Goal: Task Accomplishment & Management: Manage account settings

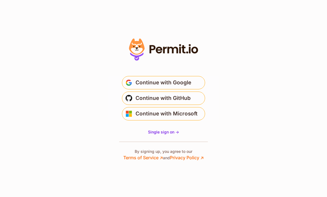
click at [170, 134] on span "Single sign on ->" at bounding box center [163, 131] width 31 height 5
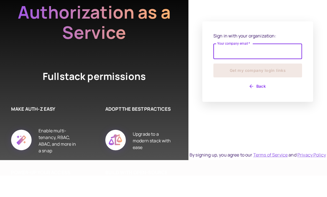
type input "*"
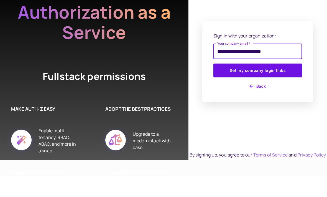
type input "**********"
click at [258, 94] on button "Get my company login links" at bounding box center [257, 92] width 89 height 14
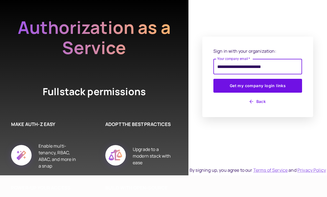
click at [258, 106] on button "Back" at bounding box center [257, 101] width 89 height 9
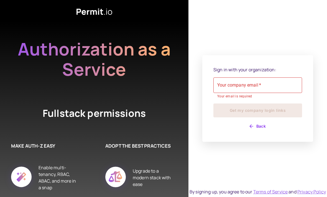
click at [267, 130] on button "Back" at bounding box center [257, 126] width 89 height 9
